Goal: Task Accomplishment & Management: Use online tool/utility

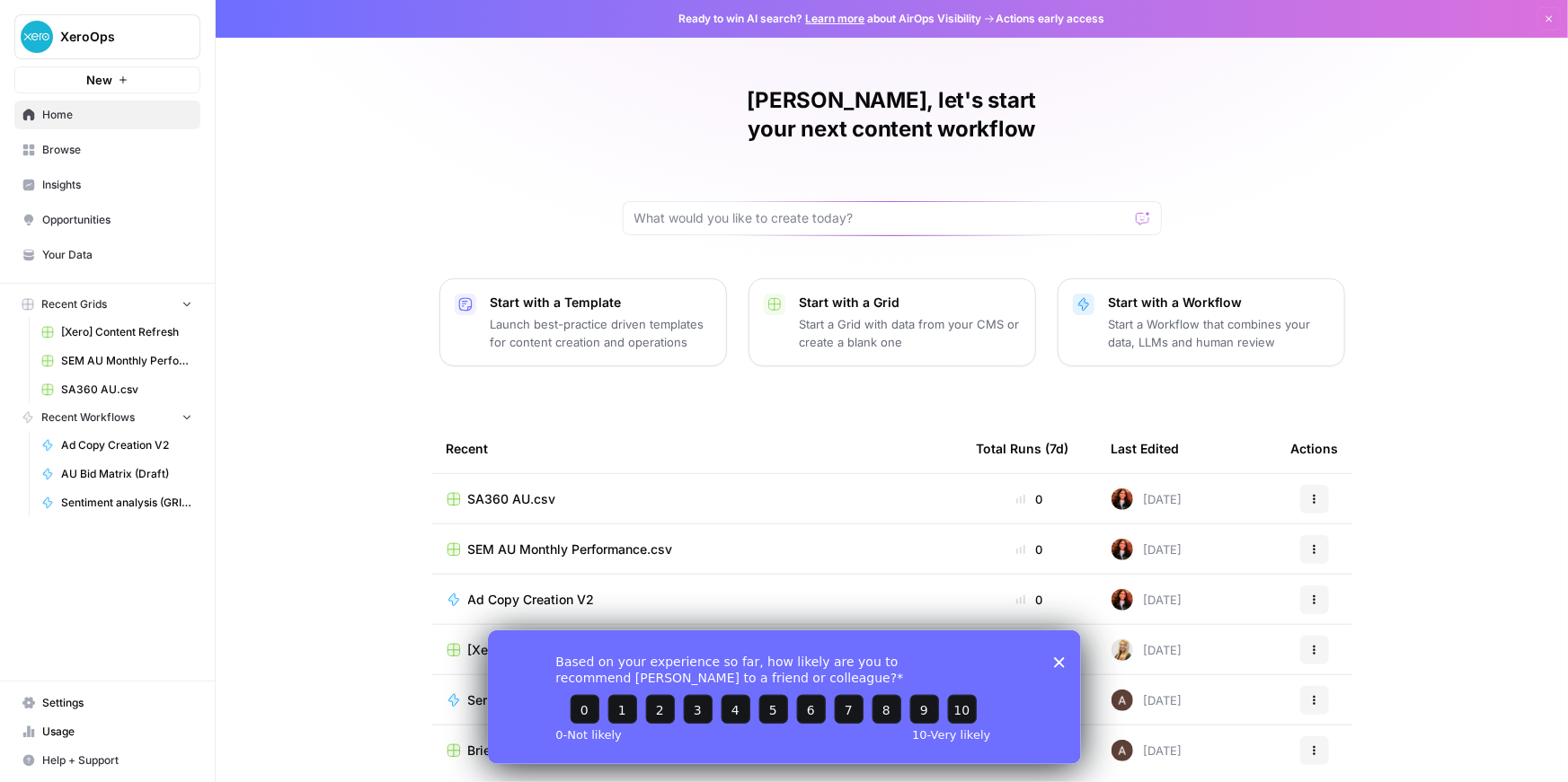
scroll to position [209, 0]
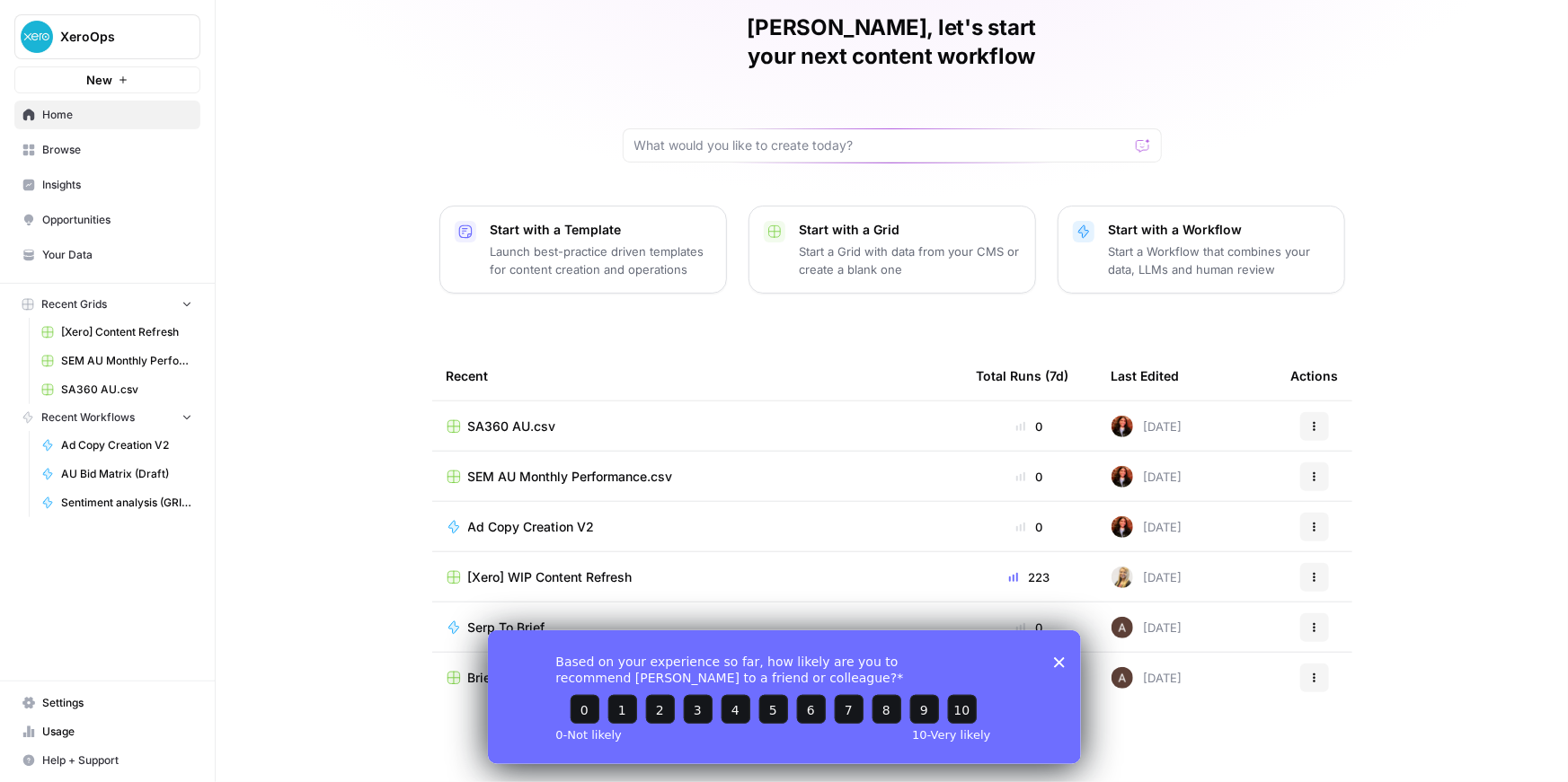
click at [1054, 662] on icon "Close survey" at bounding box center [1059, 662] width 11 height 11
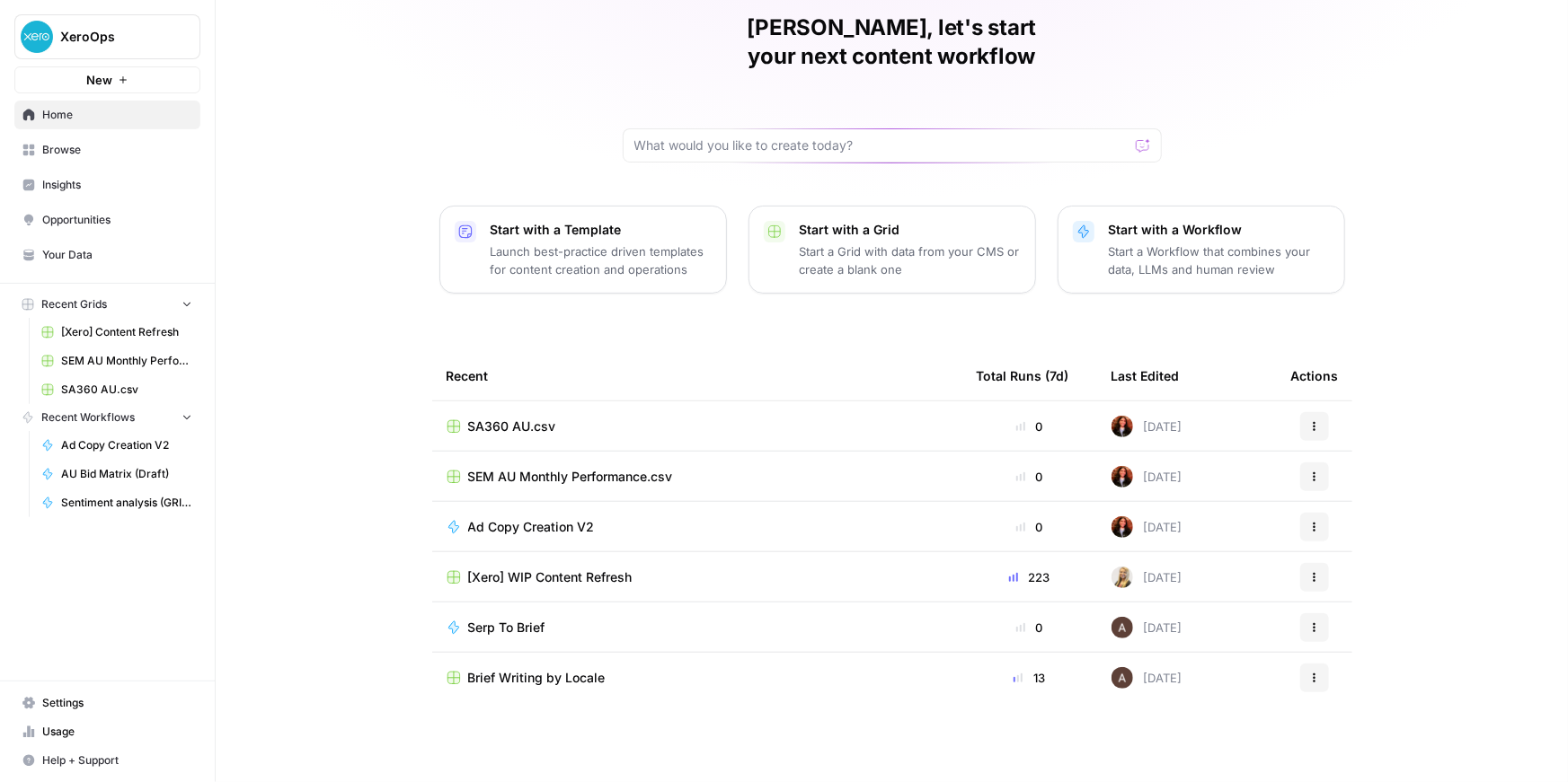
click at [130, 482] on span "AU Bid Matrix (Draft)" at bounding box center [126, 474] width 131 height 16
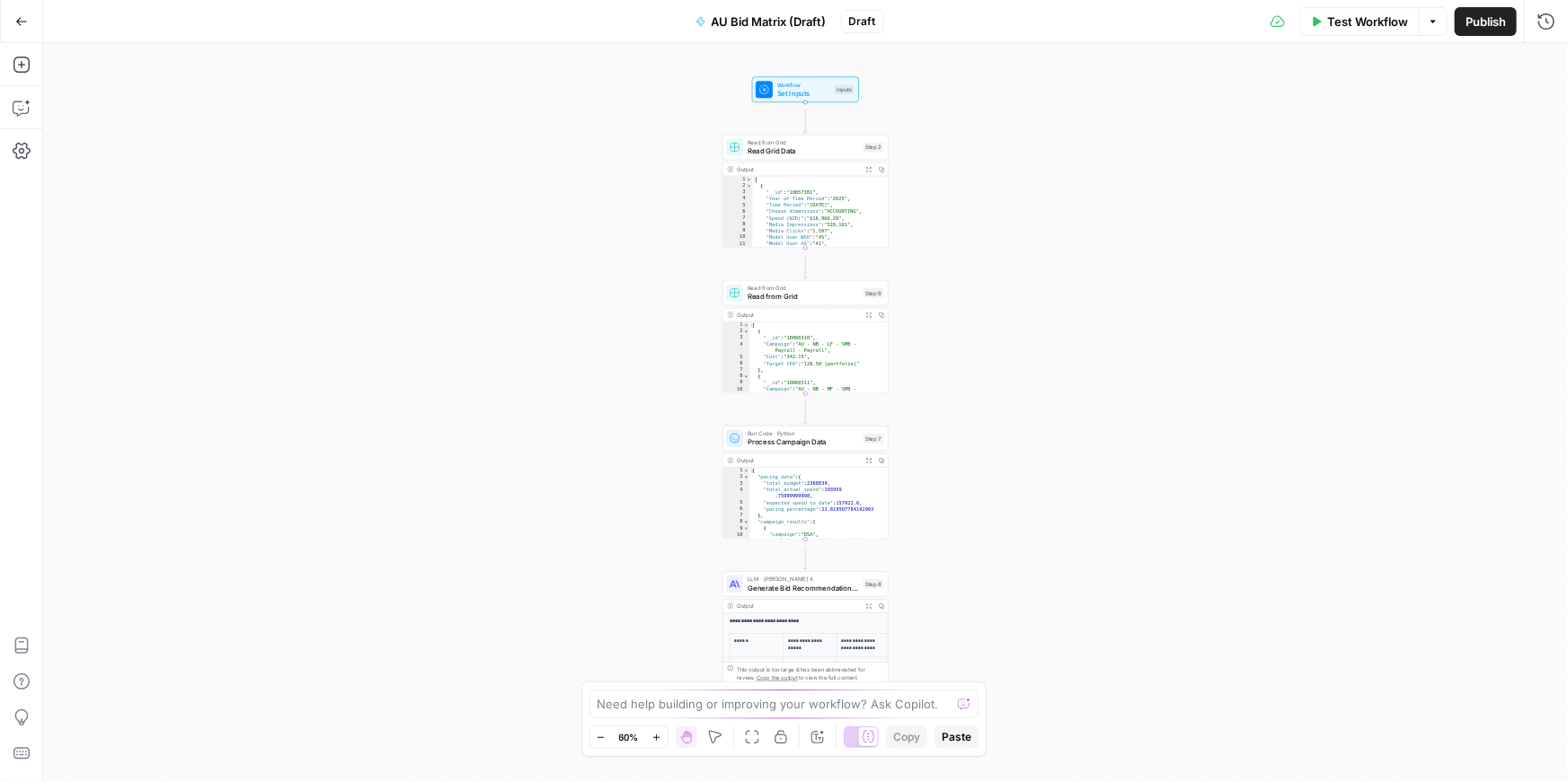
click at [767, 17] on span "AU Bid Matrix (Draft)" at bounding box center [768, 21] width 115 height 18
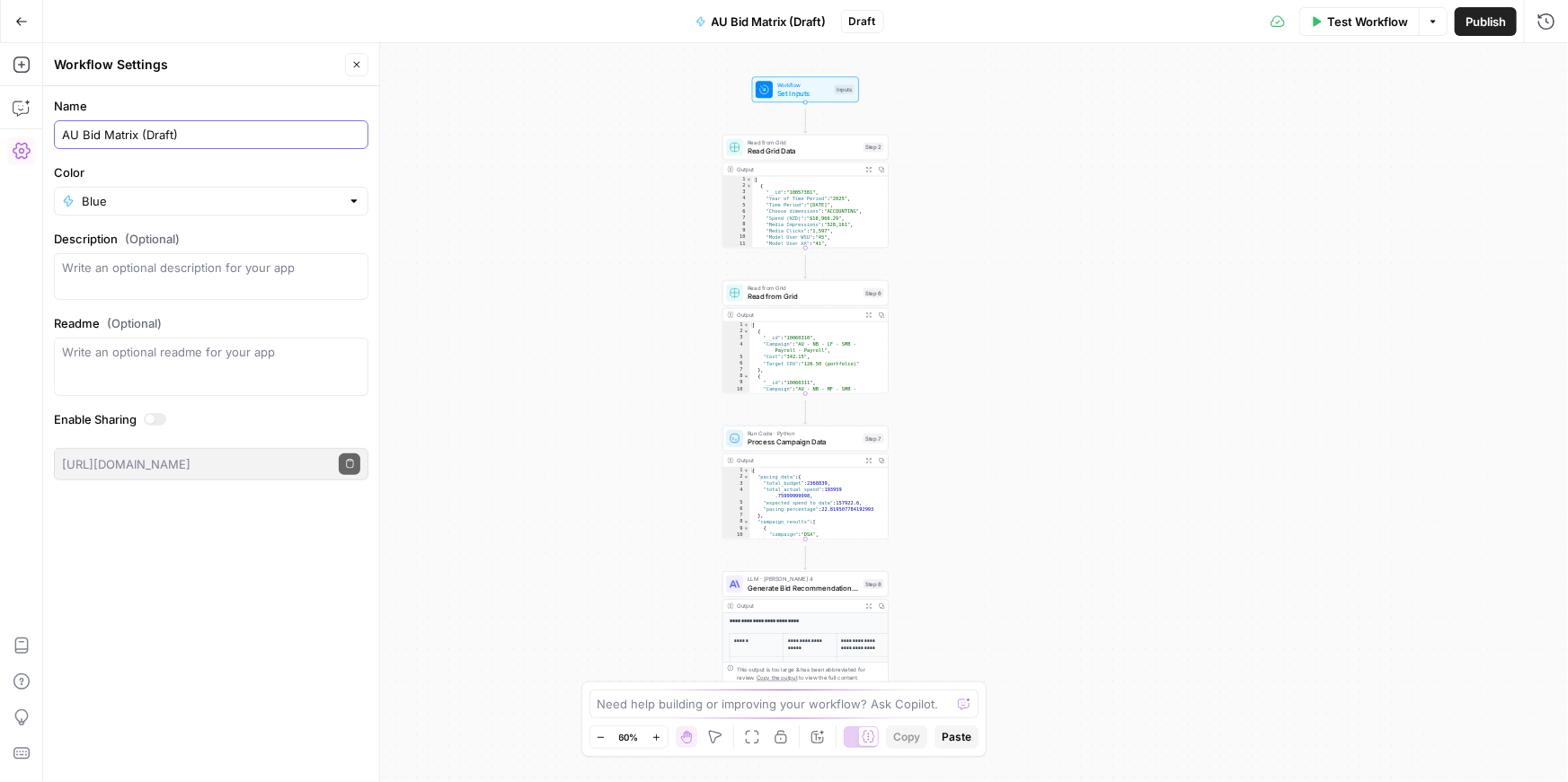
drag, startPoint x: 156, startPoint y: 159, endPoint x: 93, endPoint y: 168, distance: 63.6
click at [93, 149] on div "AU Bid Matrix (Draft)" at bounding box center [211, 135] width 314 height 29
click at [106, 144] on input "AU Bid Matrix (Draft)" at bounding box center [210, 135] width 298 height 18
drag, startPoint x: 160, startPoint y: 157, endPoint x: 91, endPoint y: 156, distance: 69.0
click at [91, 144] on input "AU Bid Matrix (Draft)" at bounding box center [210, 135] width 298 height 18
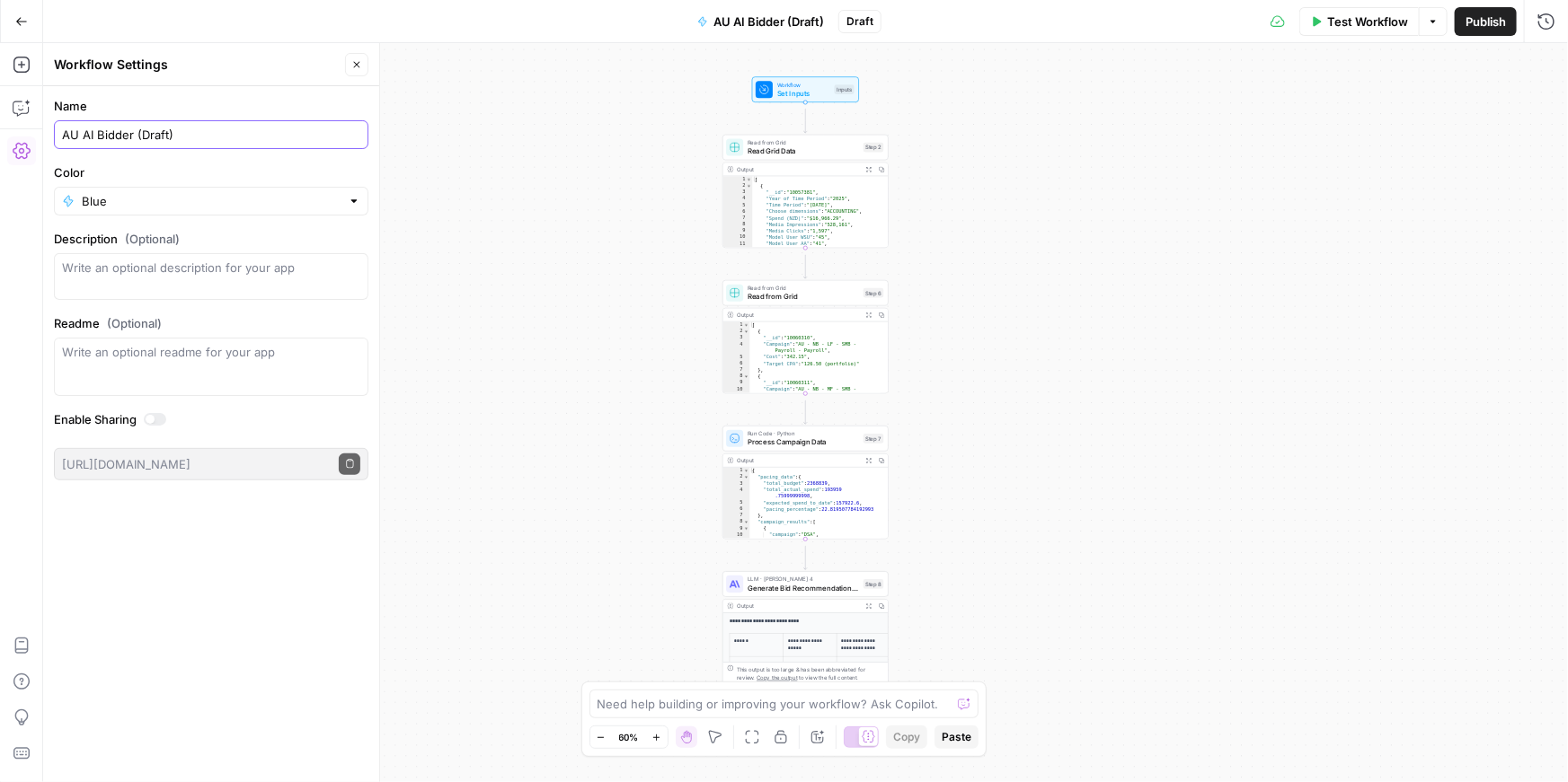
type input "AU AI Bidder (Draft)"
click at [580, 224] on div "Workflow Set Inputs Inputs Read from Grid Read Grid Data Step 2 Output Expand O…" at bounding box center [805, 412] width 1524 height 739
click at [11, 18] on button "Go Back" at bounding box center [21, 21] width 33 height 33
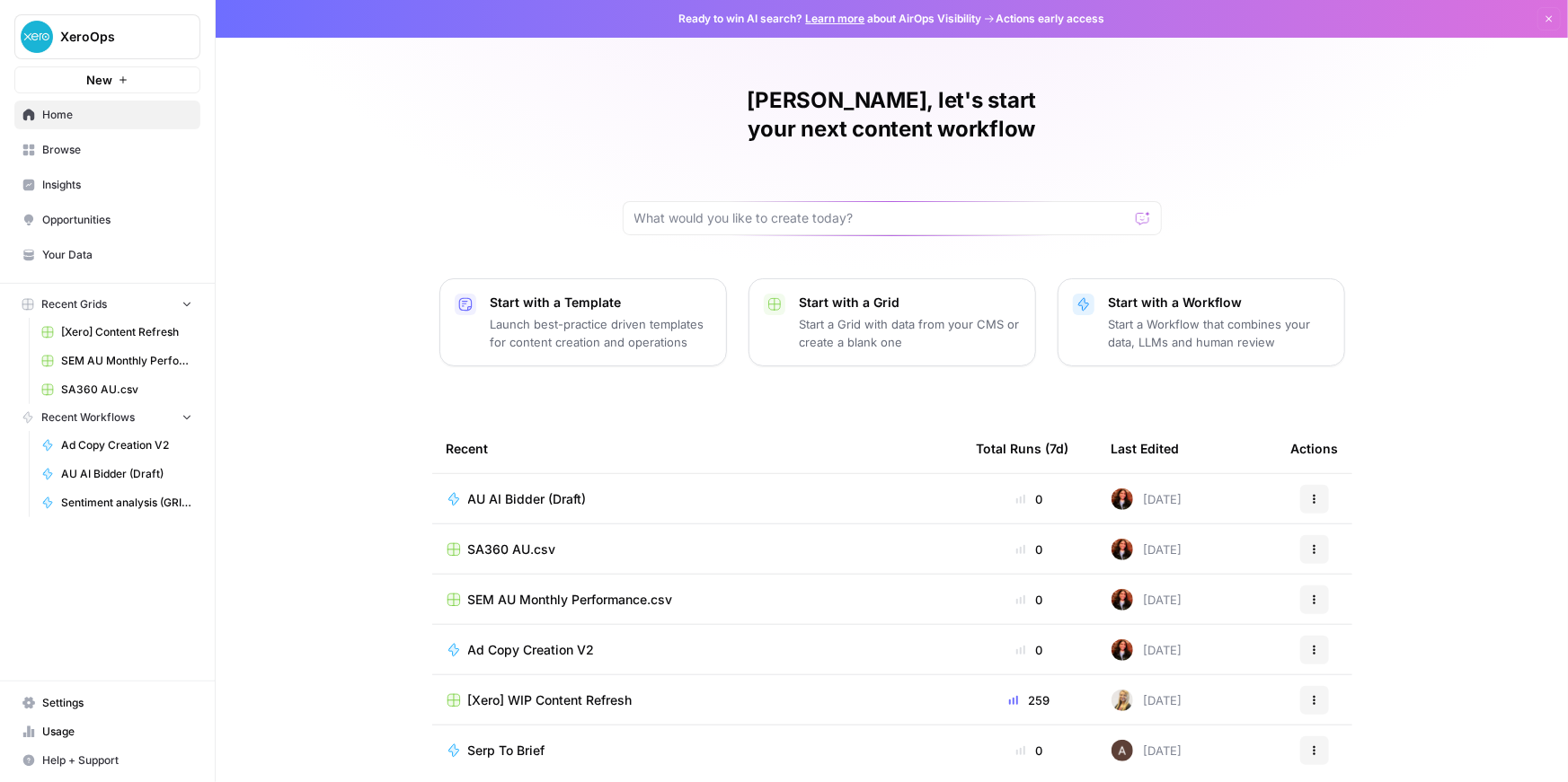
scroll to position [209, 0]
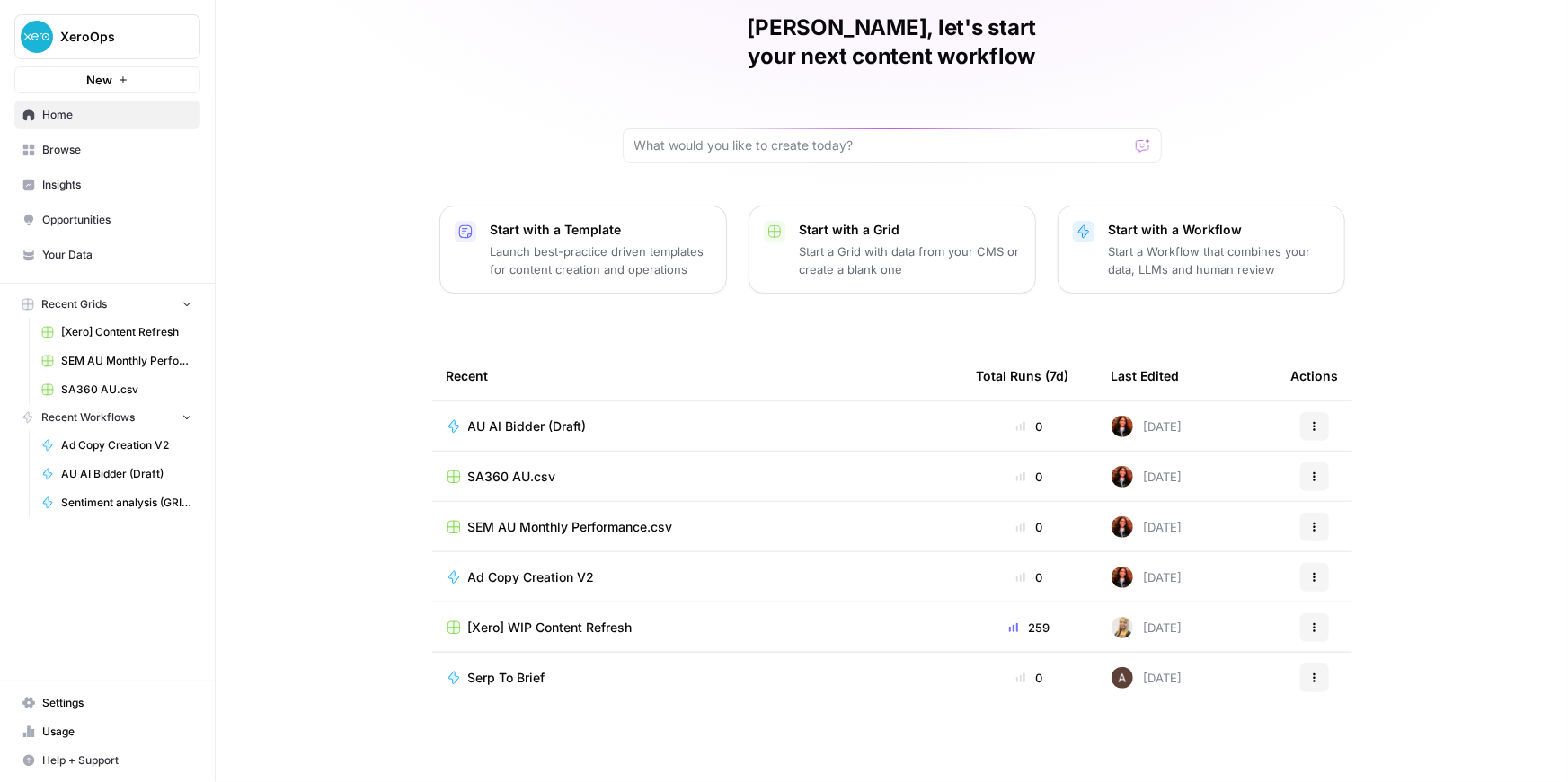
click at [468, 419] on span "AU AI Bidder (Draft)" at bounding box center [527, 426] width 119 height 18
